Goal: Information Seeking & Learning: Learn about a topic

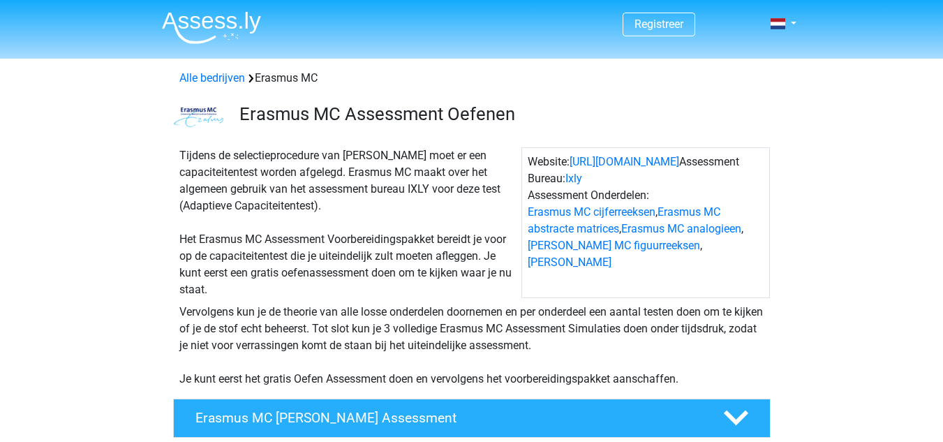
scroll to position [386, 0]
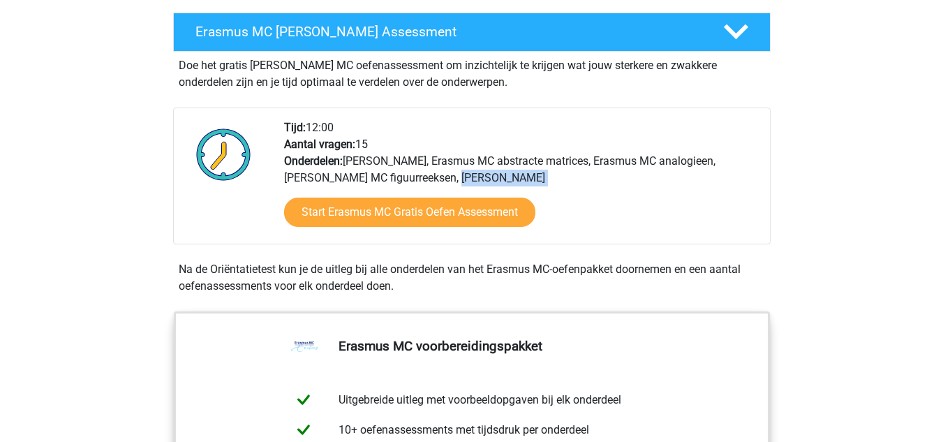
drag, startPoint x: 852, startPoint y: 211, endPoint x: 830, endPoint y: 157, distance: 58.0
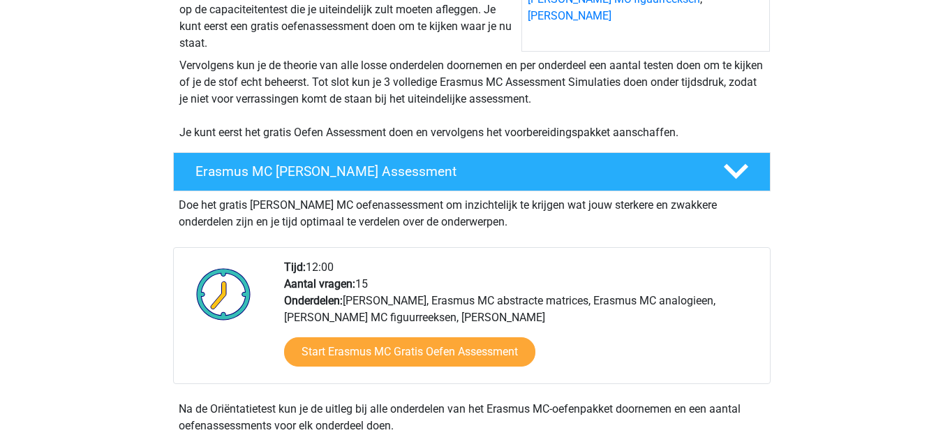
scroll to position [0, 0]
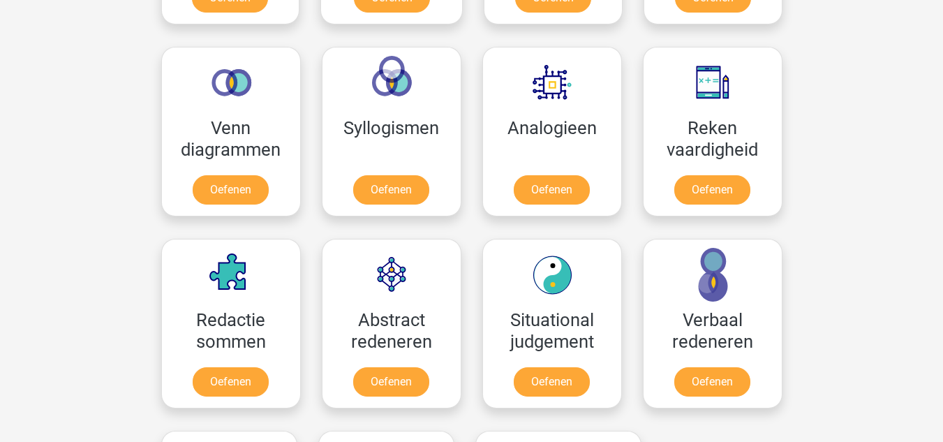
scroll to position [1186, 0]
